Goal: Task Accomplishment & Management: Complete application form

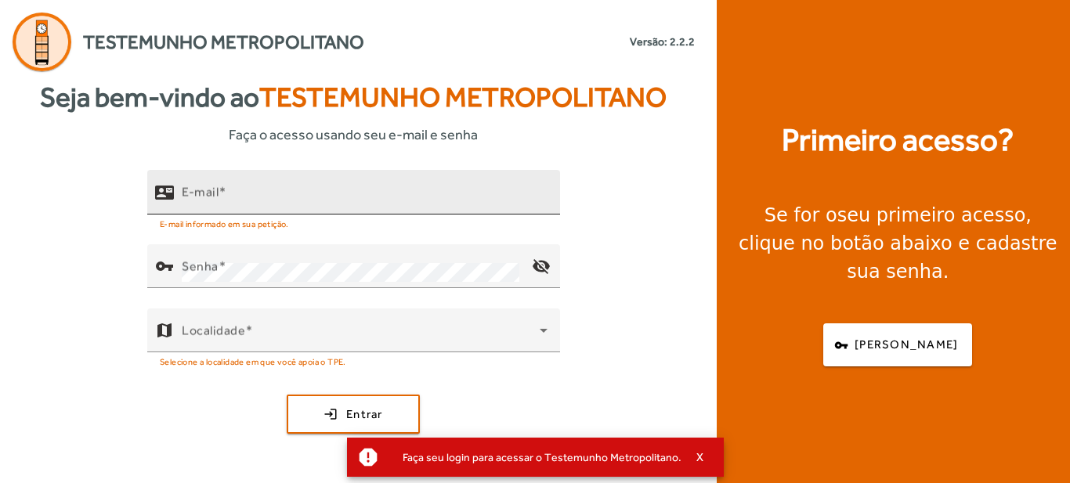
click at [333, 201] on input "E-mail" at bounding box center [365, 199] width 366 height 19
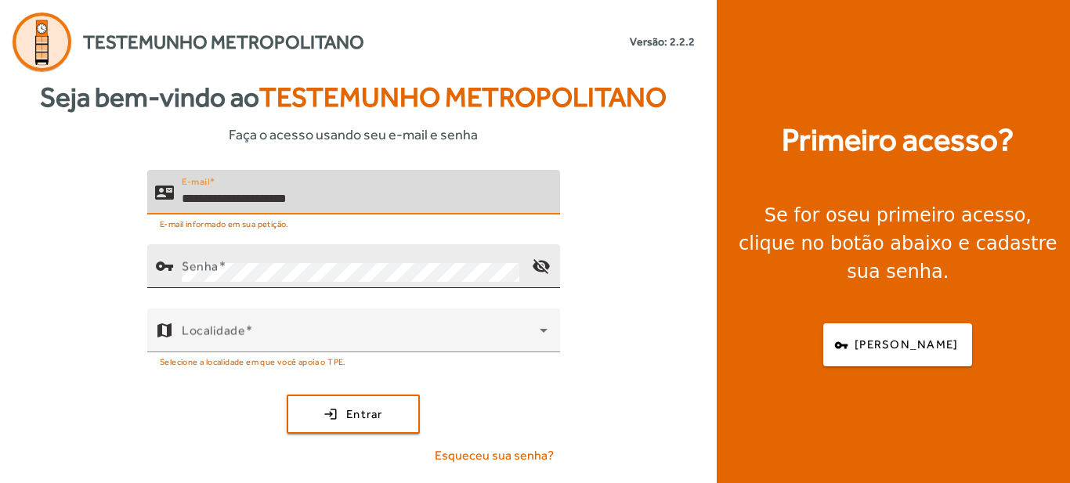
type input "**********"
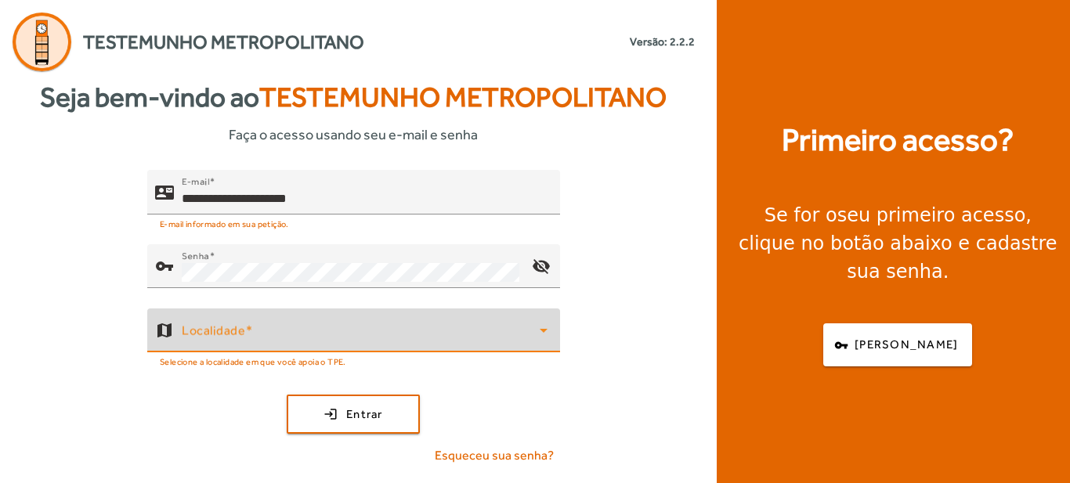
click at [379, 329] on span at bounding box center [361, 337] width 358 height 19
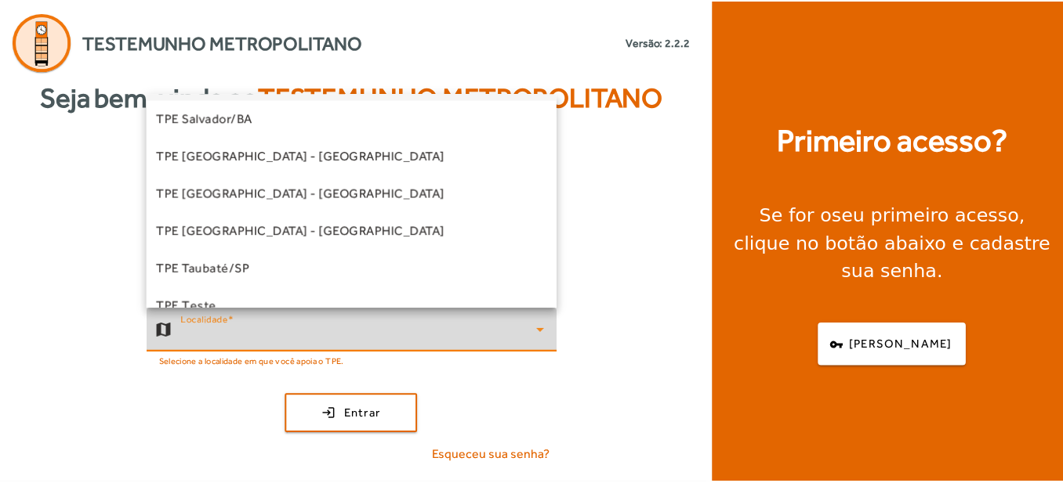
scroll to position [392, 0]
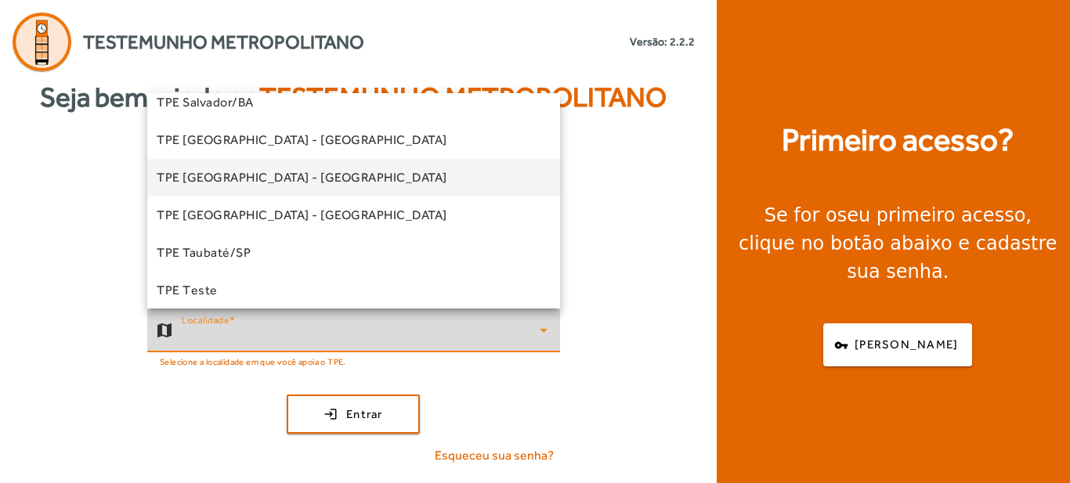
click at [270, 176] on span "TPE [GEOGRAPHIC_DATA] - [GEOGRAPHIC_DATA]" at bounding box center [302, 177] width 291 height 19
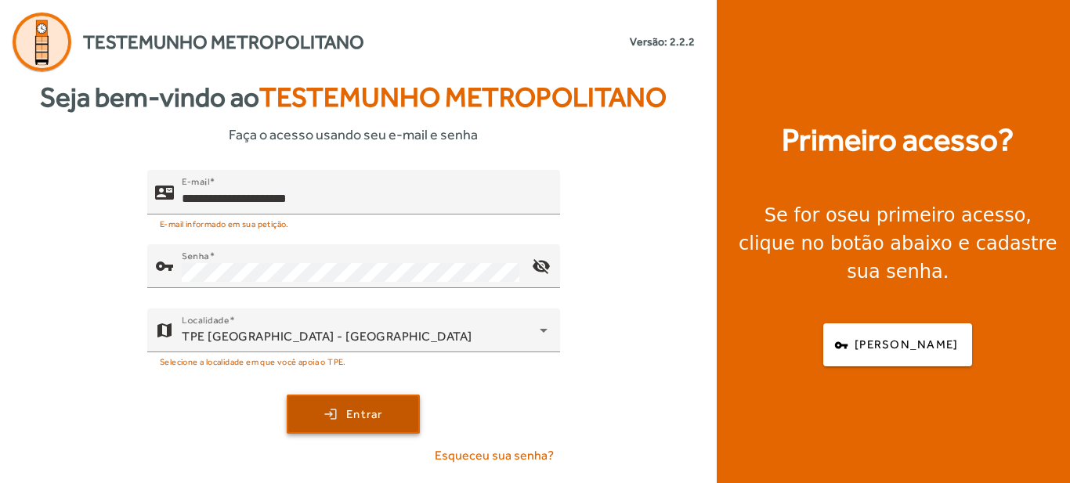
click at [376, 413] on span "Entrar" at bounding box center [364, 415] width 37 height 18
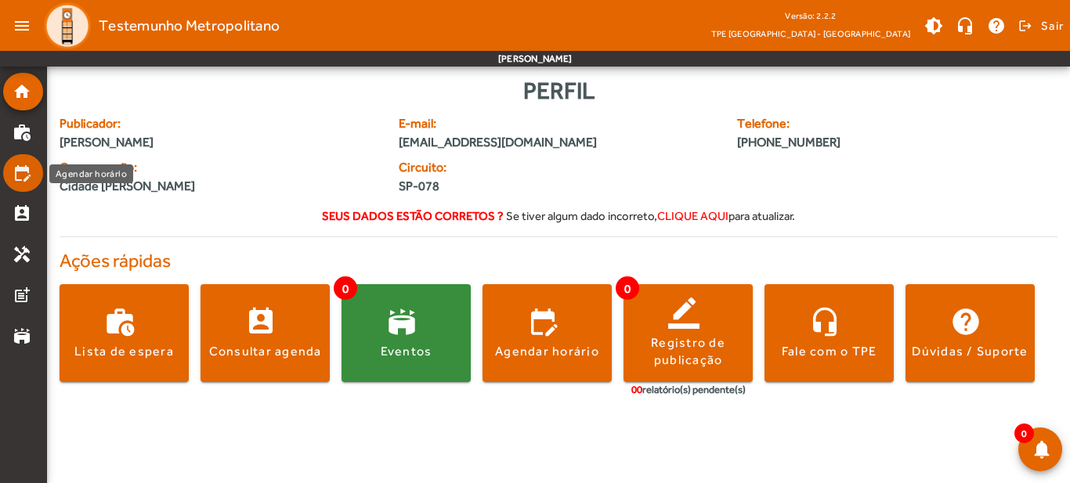
click at [26, 179] on mat-icon "edit_calendar" at bounding box center [22, 173] width 19 height 19
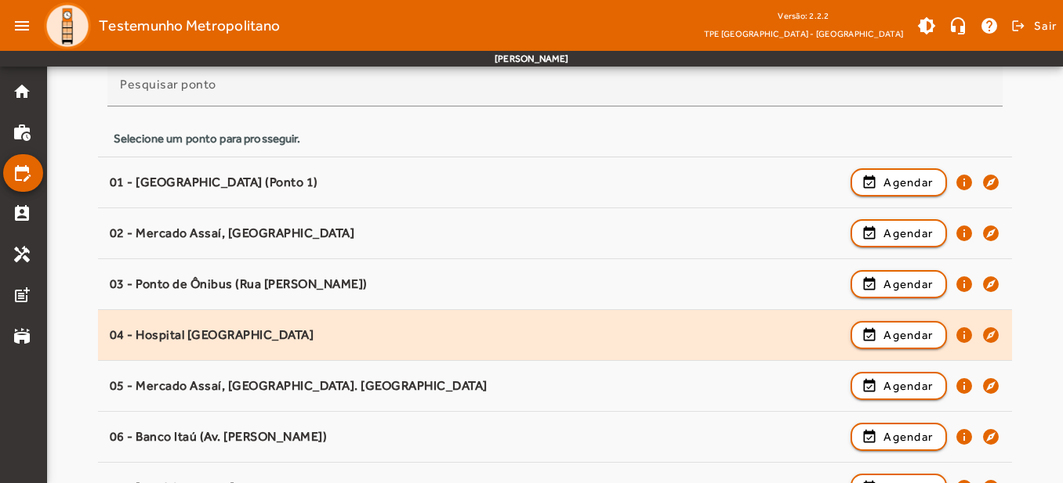
scroll to position [235, 0]
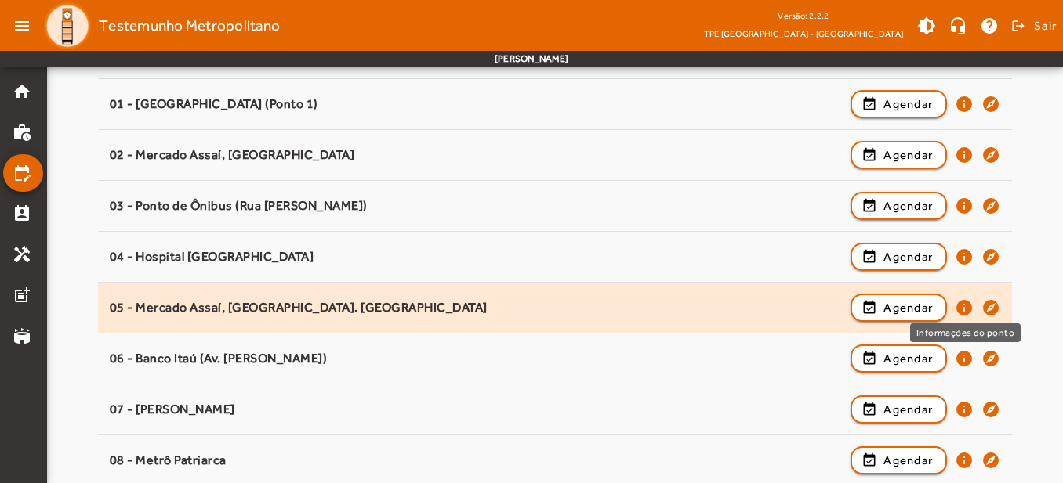
click at [969, 311] on mat-icon "info" at bounding box center [963, 308] width 19 height 19
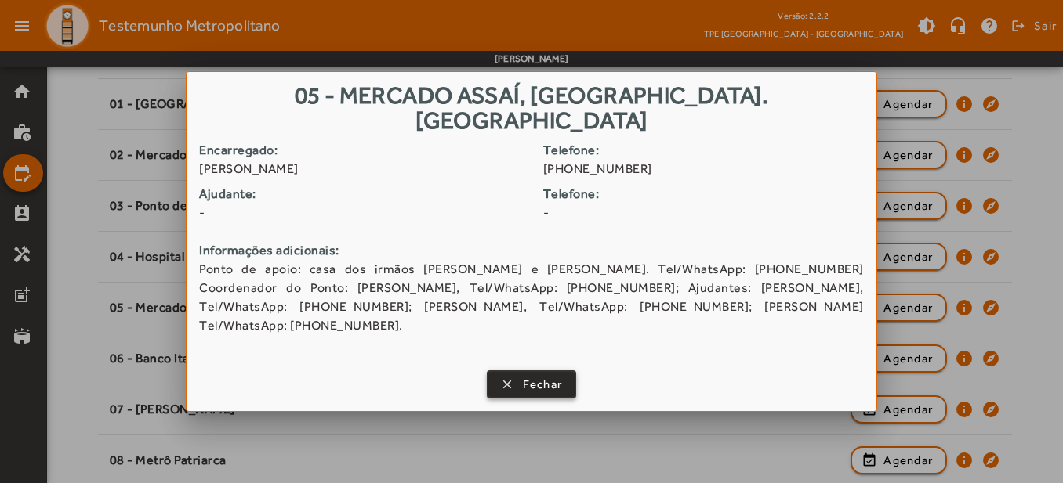
click at [547, 376] on span "Fechar" at bounding box center [543, 385] width 40 height 18
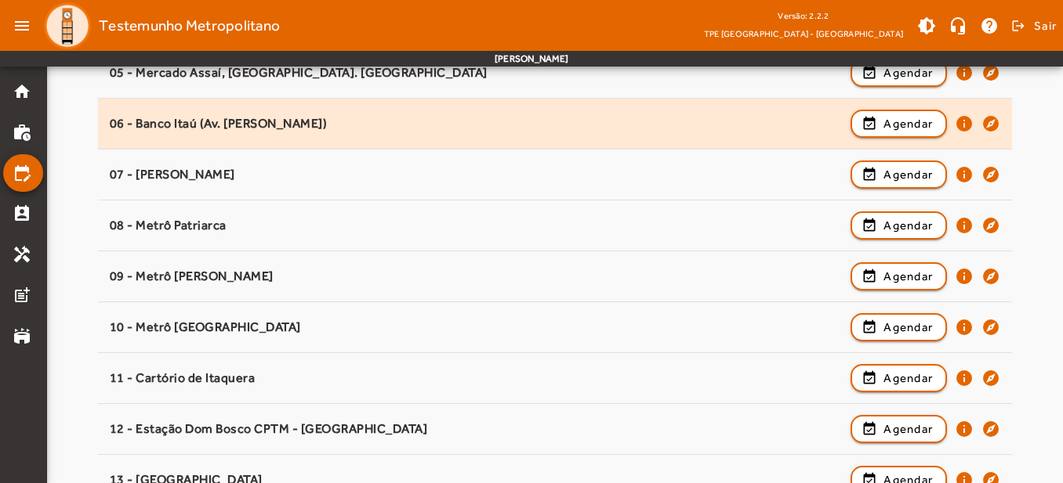
scroll to position [543, 0]
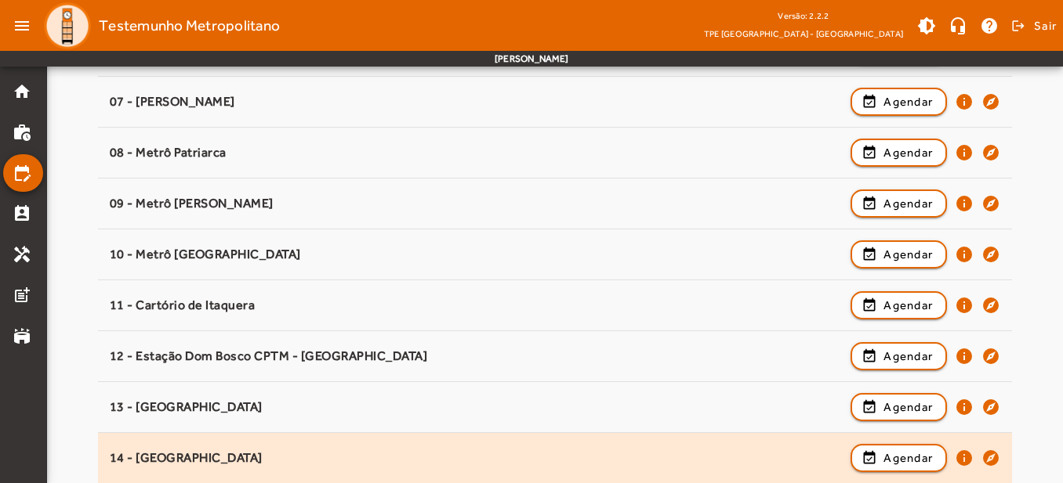
click at [361, 447] on div "14 - [GEOGRAPHIC_DATA] event_available Agendar info explore" at bounding box center [555, 458] width 890 height 34
click at [966, 459] on mat-icon "info" at bounding box center [963, 458] width 19 height 19
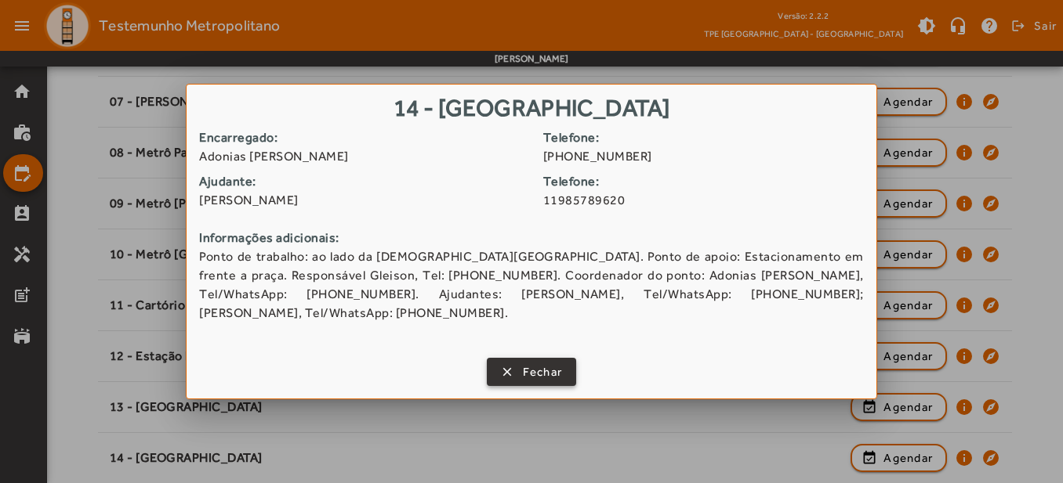
click at [563, 376] on span "button" at bounding box center [531, 372] width 87 height 38
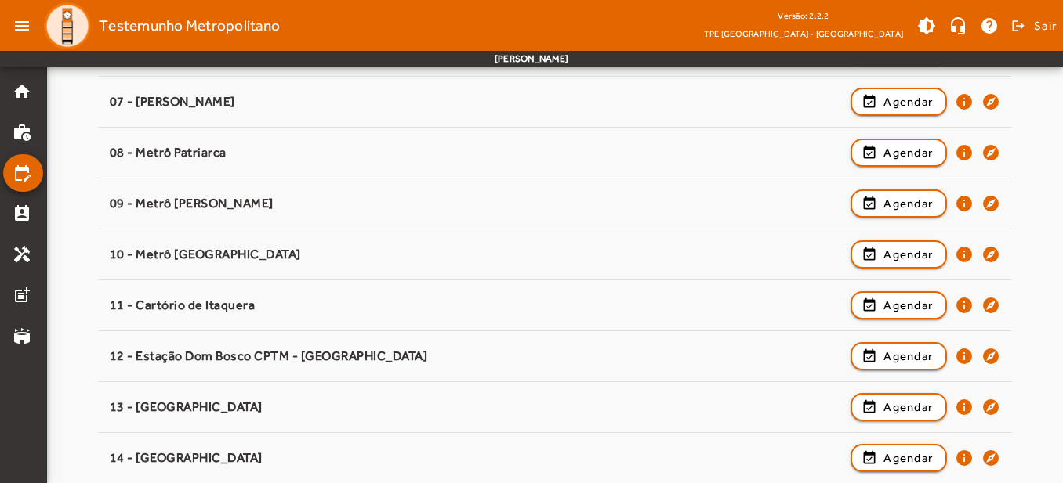
scroll to position [230, 0]
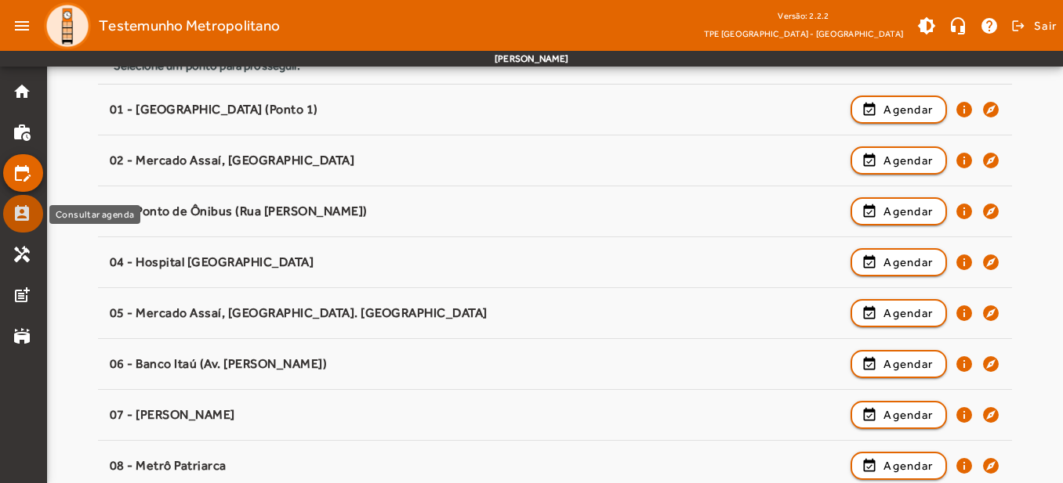
click at [13, 216] on mat-icon "perm_contact_calendar" at bounding box center [22, 214] width 19 height 19
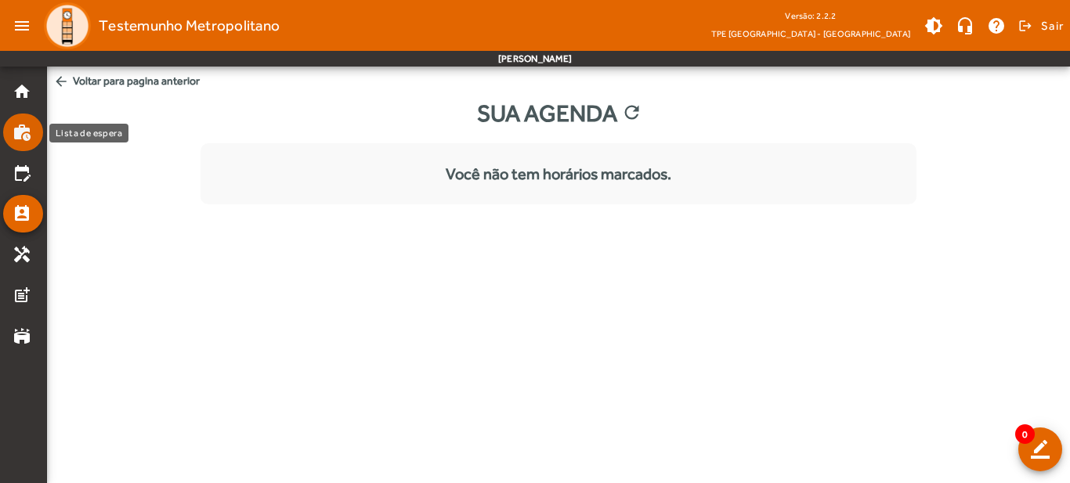
click at [17, 133] on mat-icon "work_history" at bounding box center [22, 132] width 19 height 19
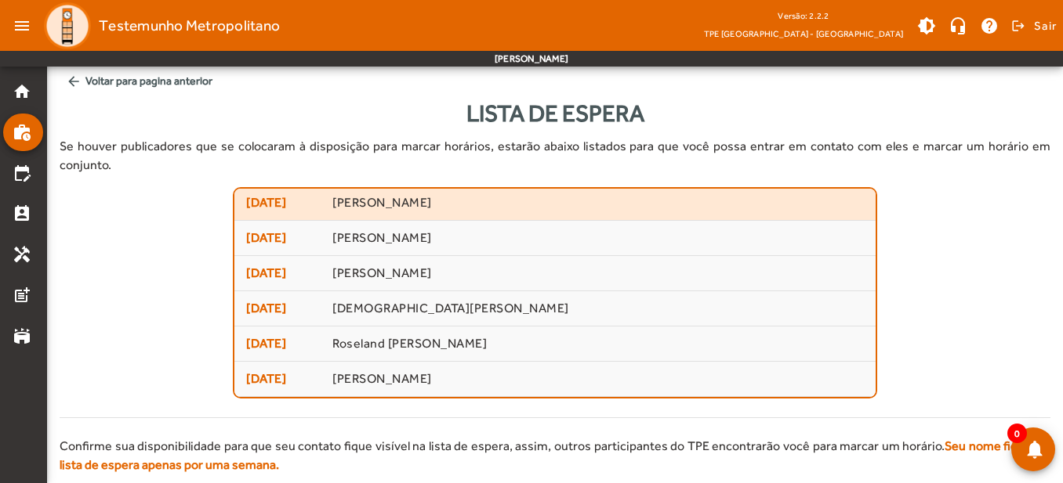
scroll to position [78, 0]
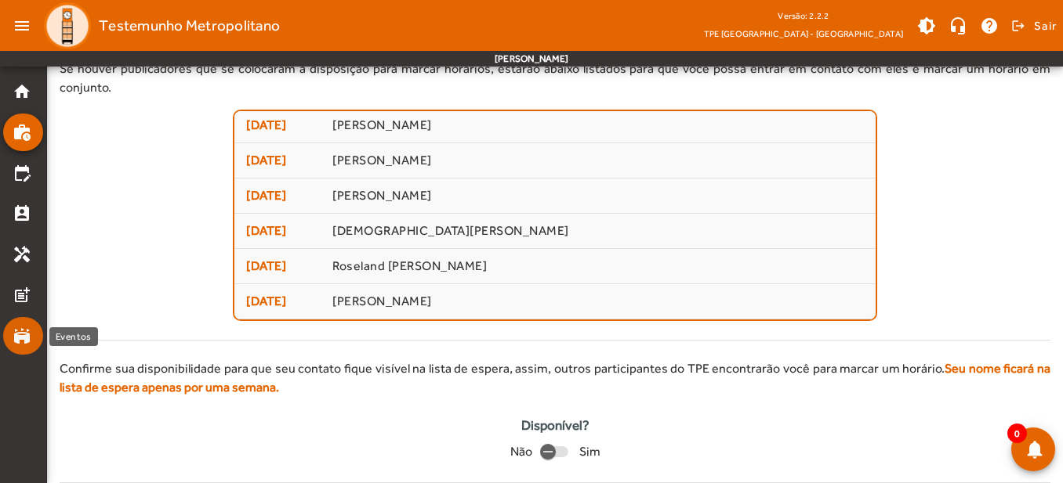
click at [32, 334] on link "stadium" at bounding box center [28, 336] width 31 height 19
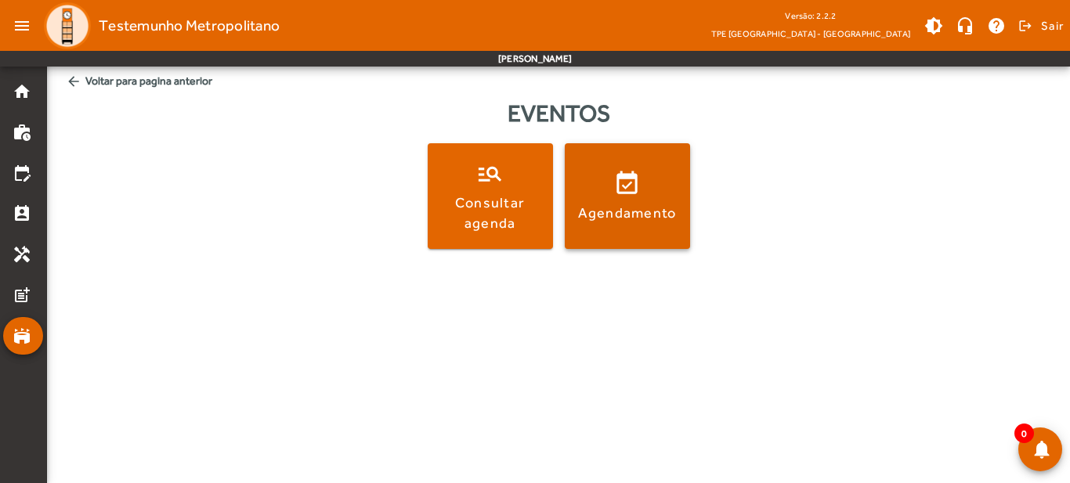
click at [610, 229] on span at bounding box center [627, 196] width 125 height 106
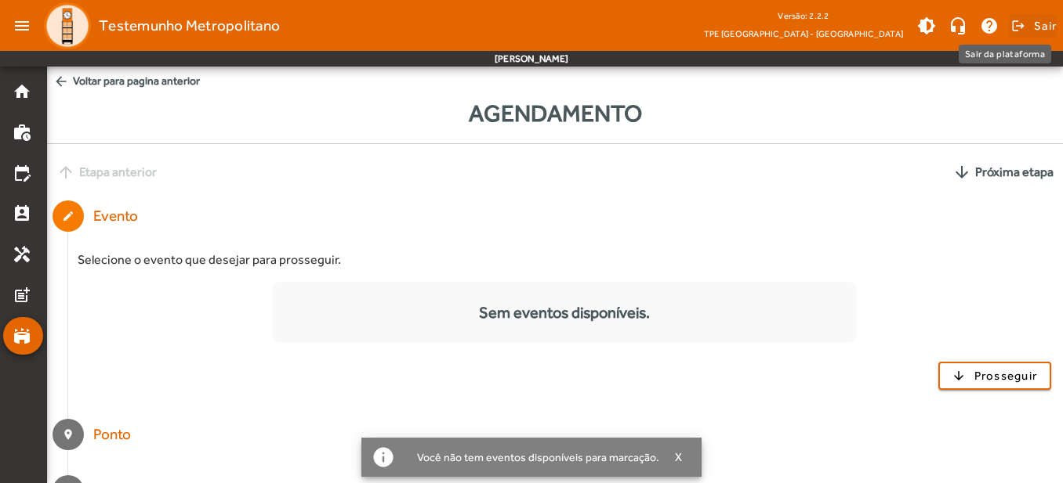
click at [1021, 24] on span at bounding box center [1033, 26] width 48 height 38
